Goal: Information Seeking & Learning: Learn about a topic

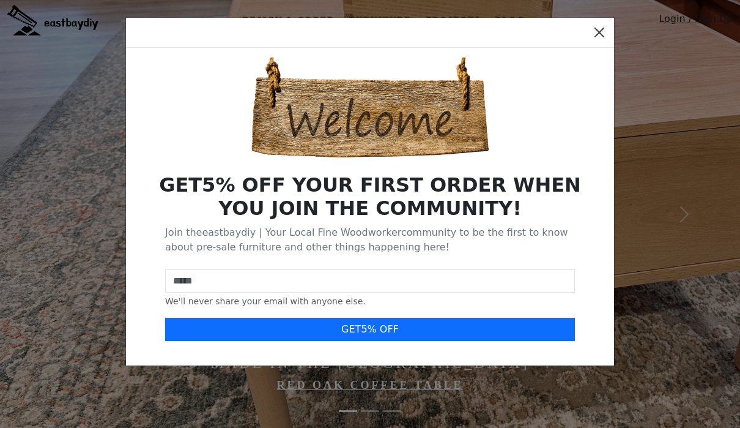
click at [598, 40] on button "Close" at bounding box center [600, 33] width 20 height 20
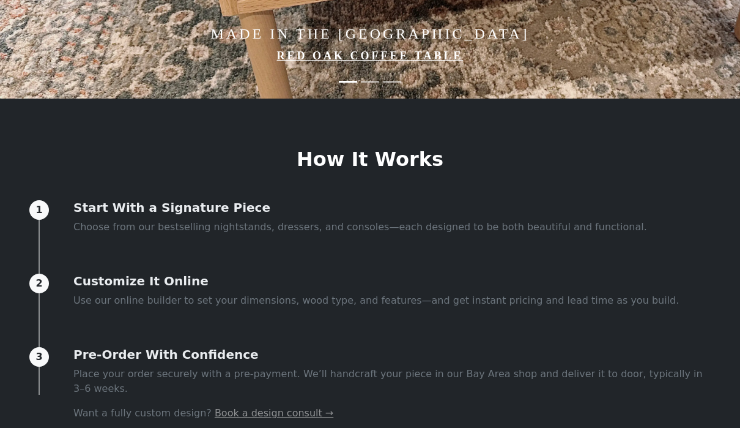
scroll to position [270, 0]
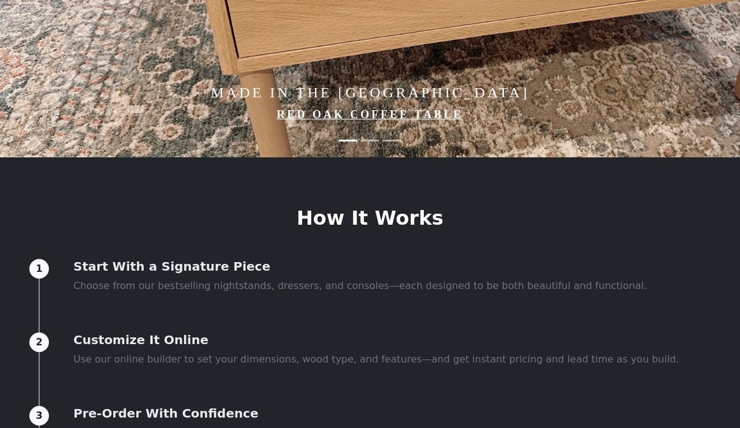
click at [424, 121] on link "Red Oak Coffee Table" at bounding box center [370, 114] width 187 height 12
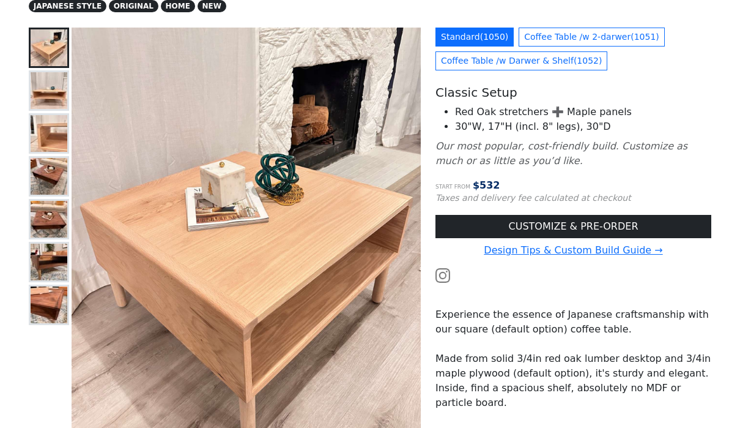
scroll to position [113, 0]
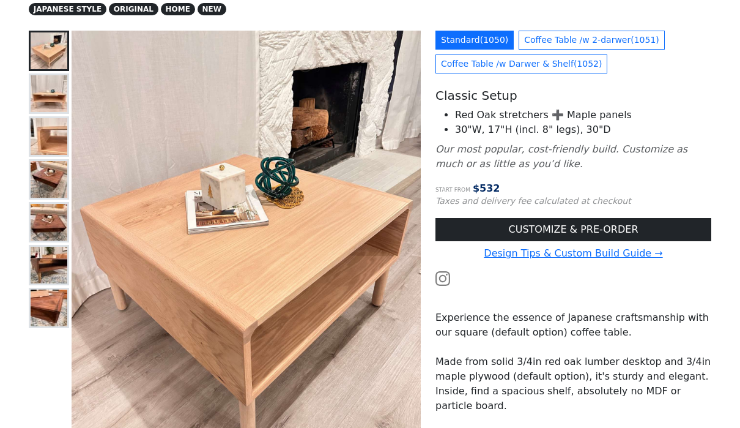
click at [49, 89] on img at bounding box center [49, 93] width 37 height 37
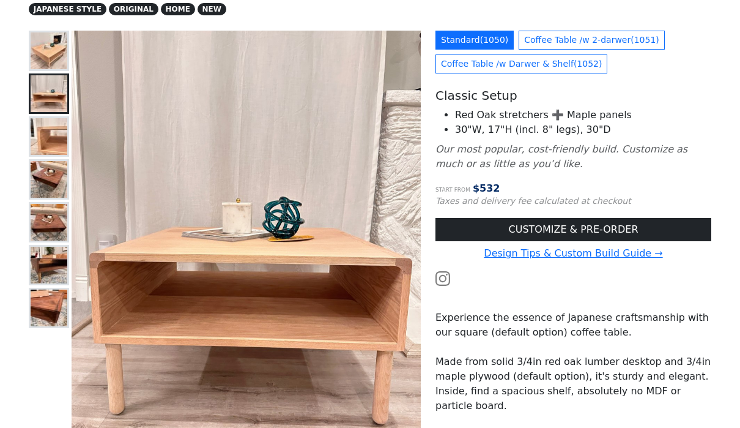
click at [50, 136] on img at bounding box center [49, 136] width 37 height 37
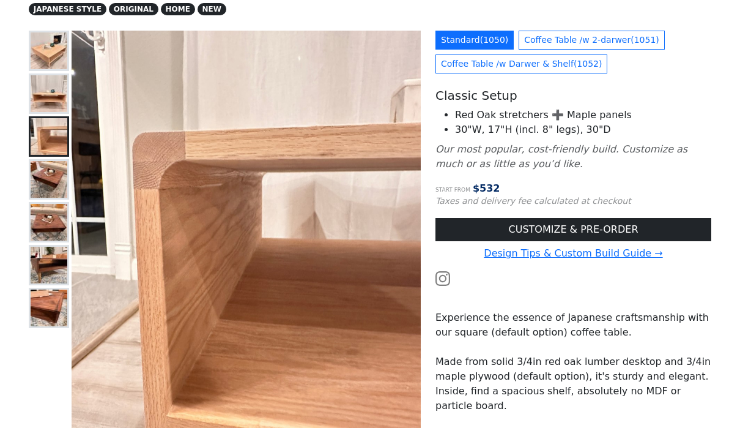
click at [60, 179] on img at bounding box center [49, 179] width 37 height 37
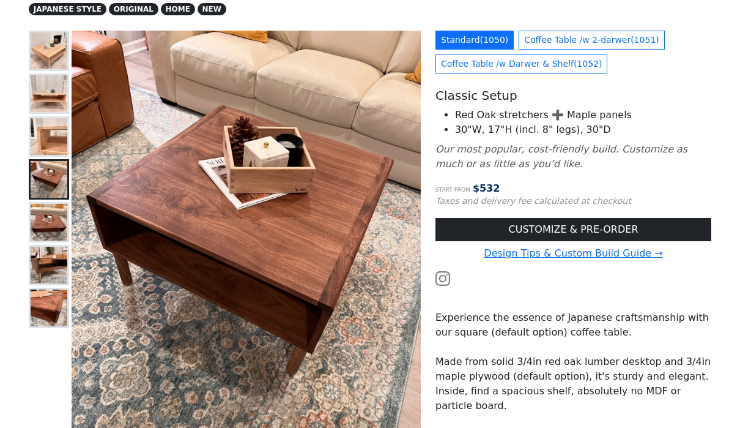
click at [51, 218] on img at bounding box center [49, 222] width 37 height 37
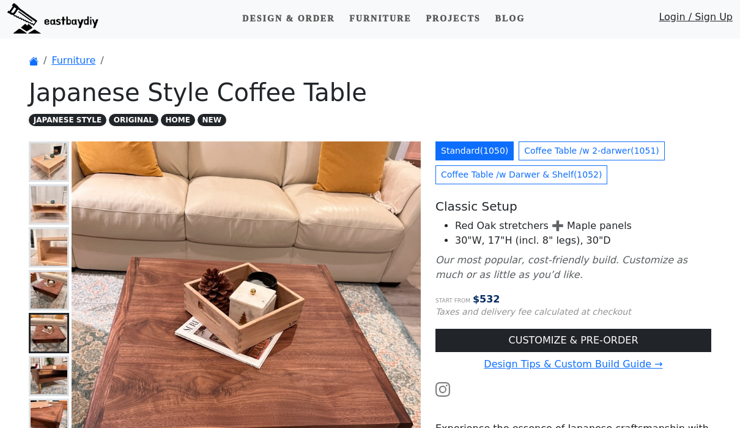
scroll to position [0, 0]
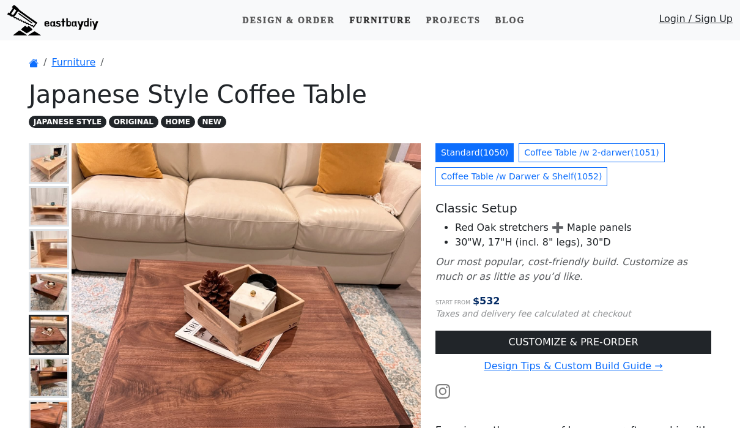
click at [383, 18] on link "Furniture" at bounding box center [380, 20] width 72 height 23
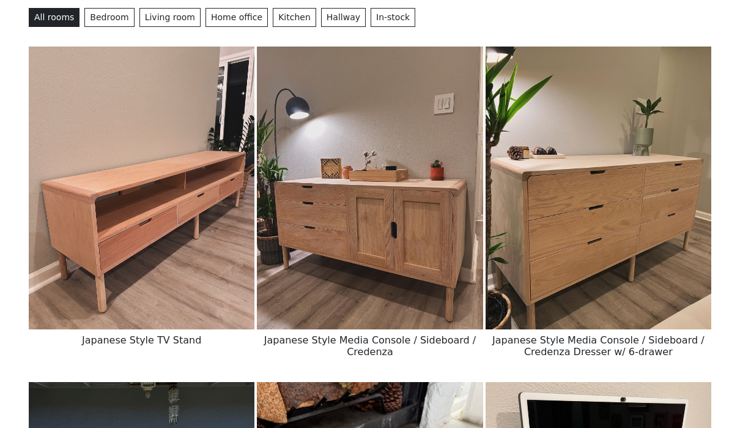
scroll to position [130, 0]
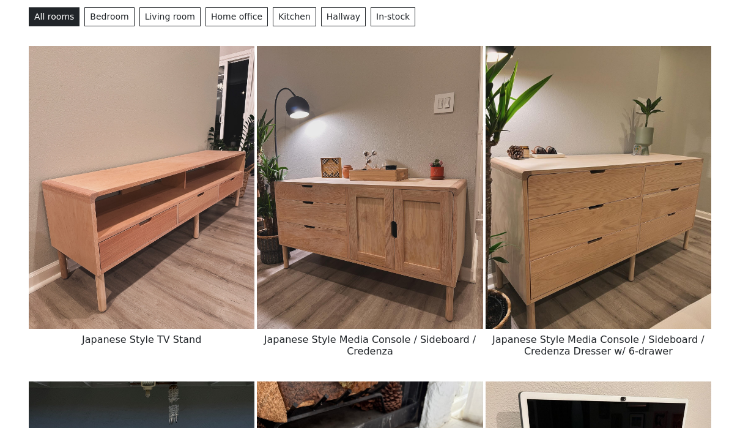
click at [214, 201] on img at bounding box center [142, 187] width 226 height 283
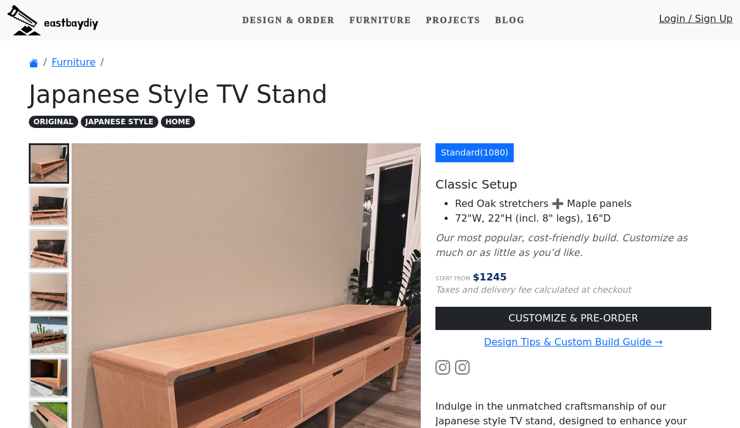
click at [49, 203] on img at bounding box center [49, 206] width 37 height 37
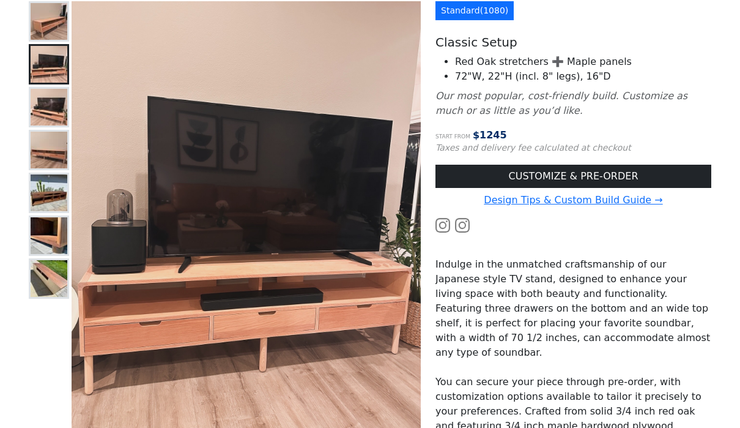
scroll to position [150, 0]
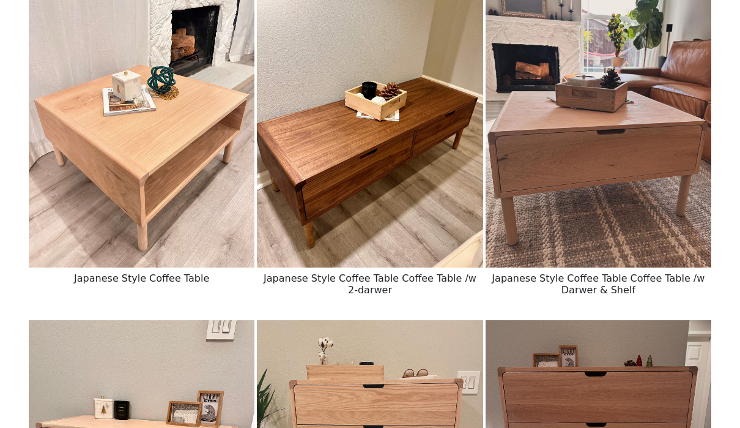
scroll to position [1175, 0]
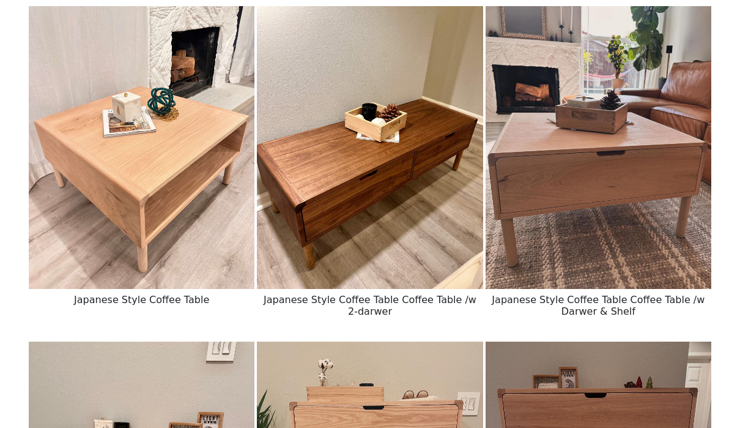
click at [357, 177] on img at bounding box center [370, 147] width 226 height 283
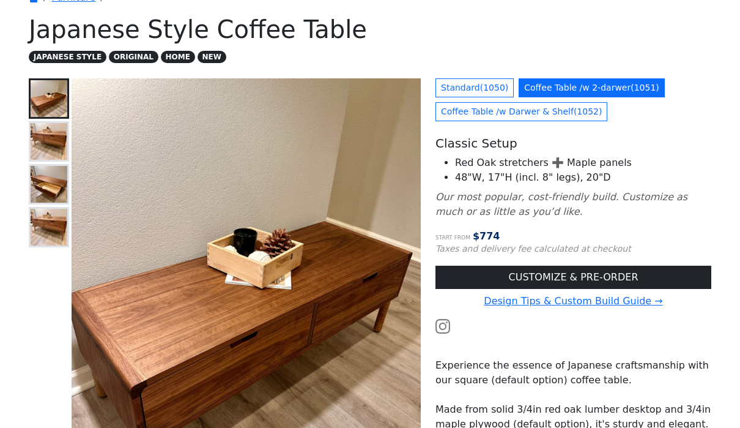
scroll to position [69, 0]
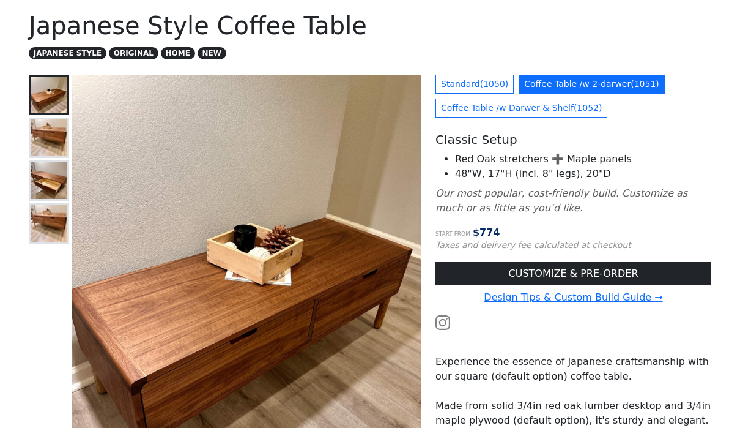
click at [58, 135] on img at bounding box center [49, 137] width 37 height 37
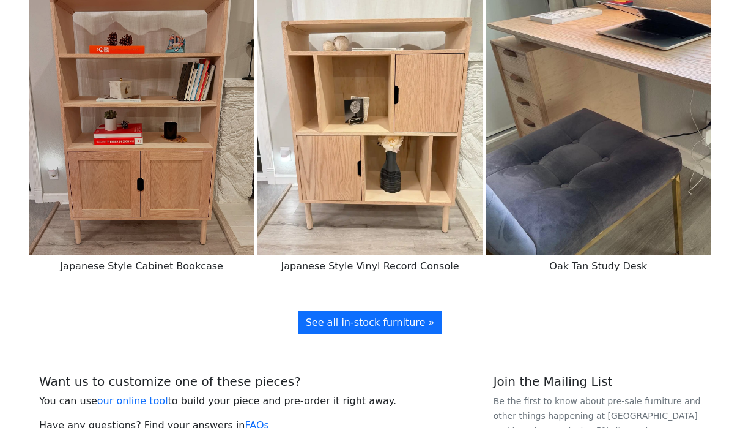
scroll to position [2547, 0]
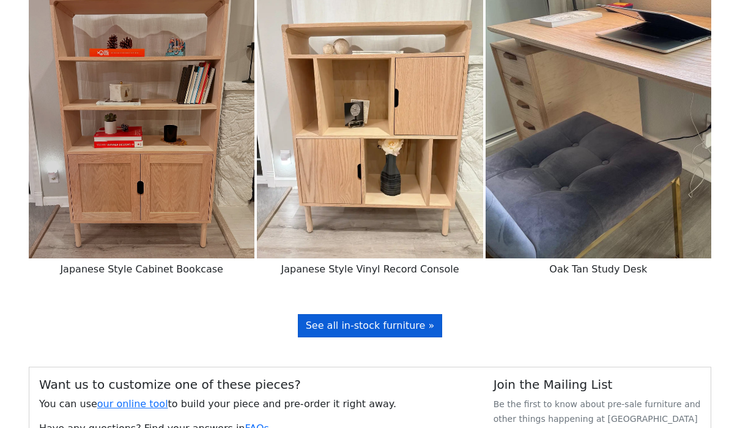
click at [357, 326] on span "See all in-stock furniture »" at bounding box center [370, 325] width 129 height 12
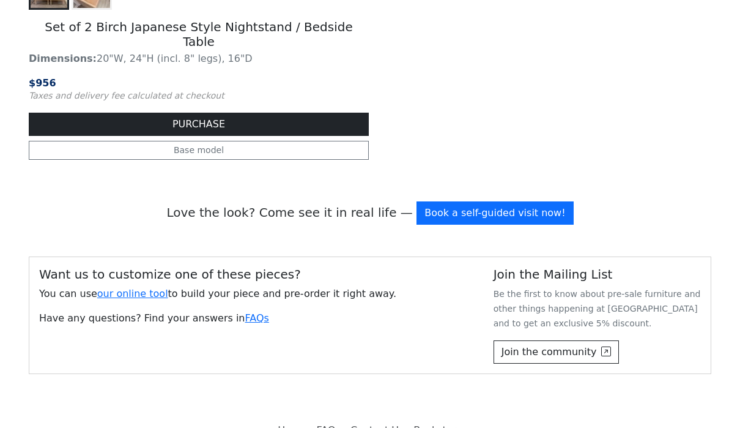
scroll to position [2614, 0]
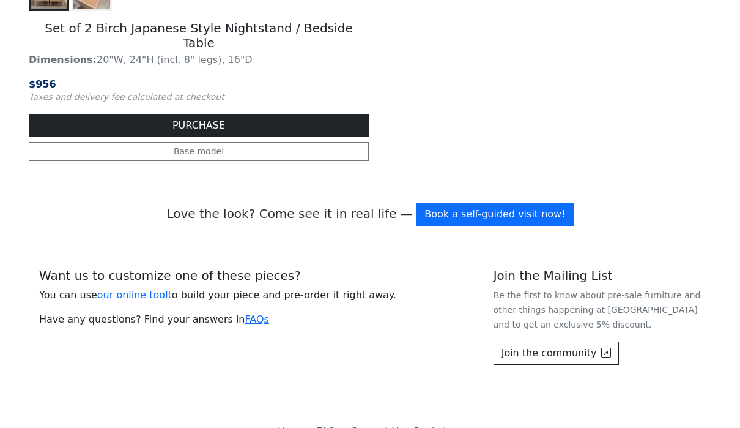
click at [415, 419] on link "Backstory" at bounding box center [438, 431] width 58 height 24
